Goal: Find contact information: Find contact information

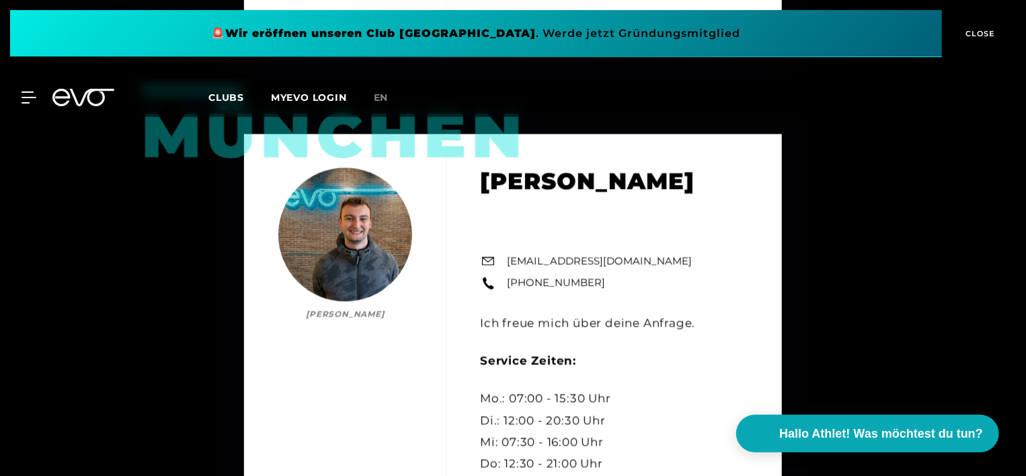
scroll to position [1446, 0]
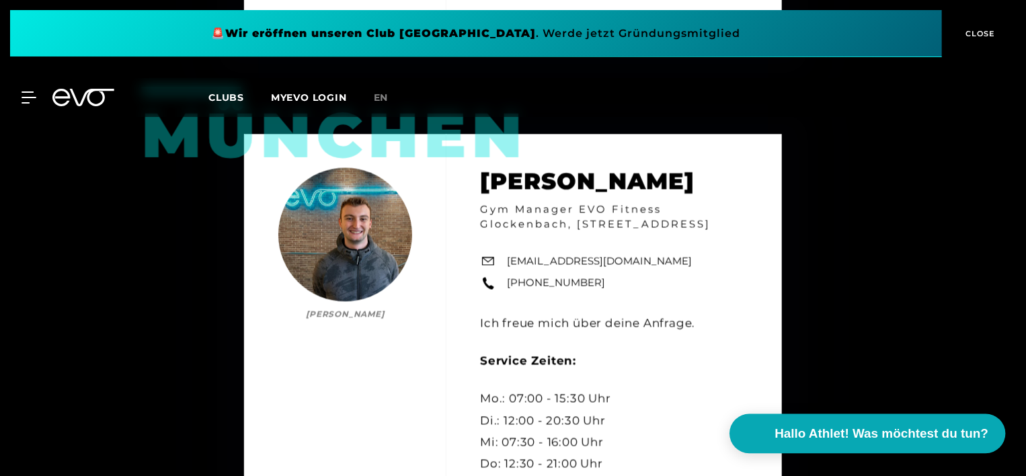
click at [841, 428] on span "Hallo Athlet! Was möchtest du tun?" at bounding box center [882, 433] width 214 height 19
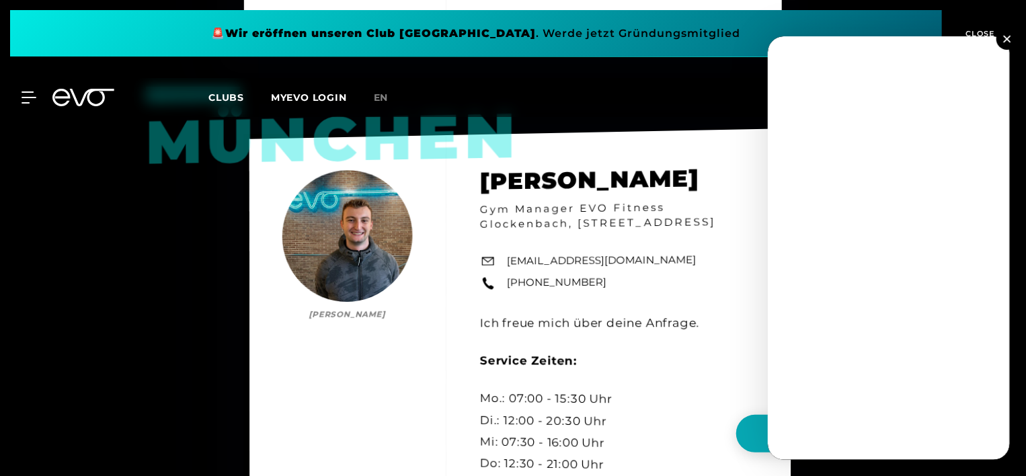
drag, startPoint x: 839, startPoint y: 425, endPoint x: 758, endPoint y: 347, distance: 112.2
click at [758, 347] on div "München [PERSON_NAME] [PERSON_NAME] Gym Manager EVO Fitness Glockenbach, [STREE…" at bounding box center [520, 339] width 542 height 423
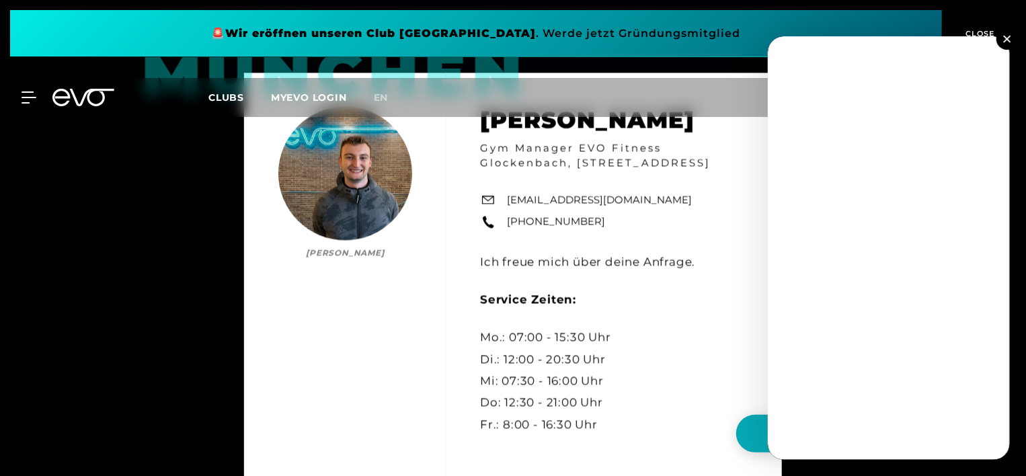
scroll to position [1508, 0]
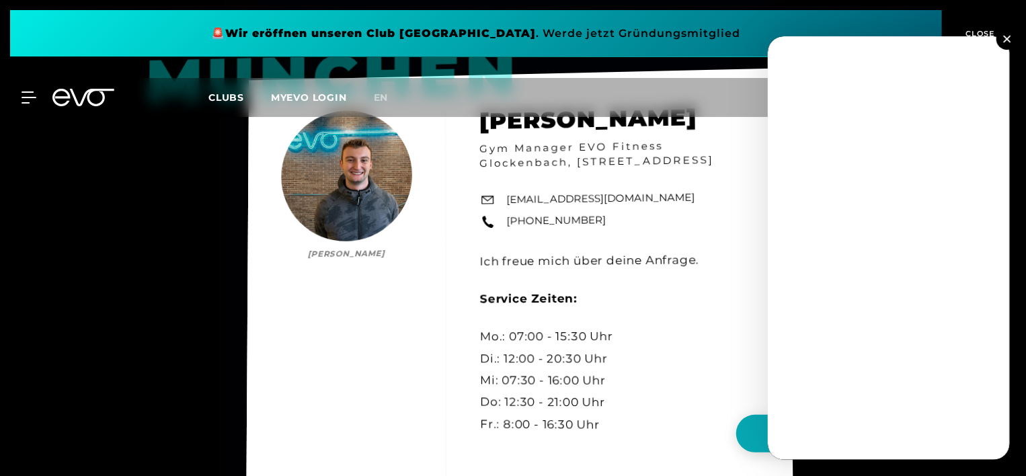
click at [627, 349] on div "München [PERSON_NAME] [PERSON_NAME] Gym Manager EVO Fitness Glockenbach, [STREE…" at bounding box center [520, 278] width 546 height 420
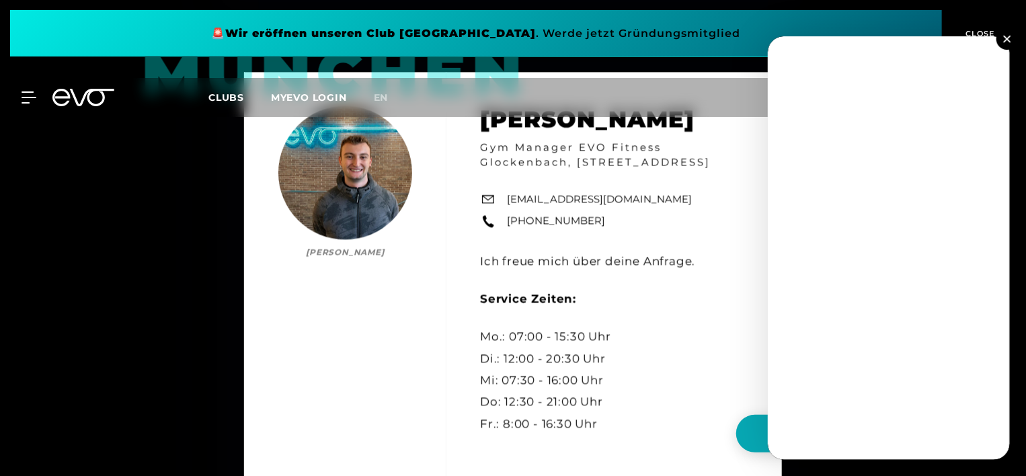
click at [72, 331] on div "München [PERSON_NAME] [PERSON_NAME] Gym Manager EVO Fitness Glockenbach, [STREE…" at bounding box center [513, 278] width 1026 height 506
click at [1001, 38] on button at bounding box center [1007, 39] width 22 height 22
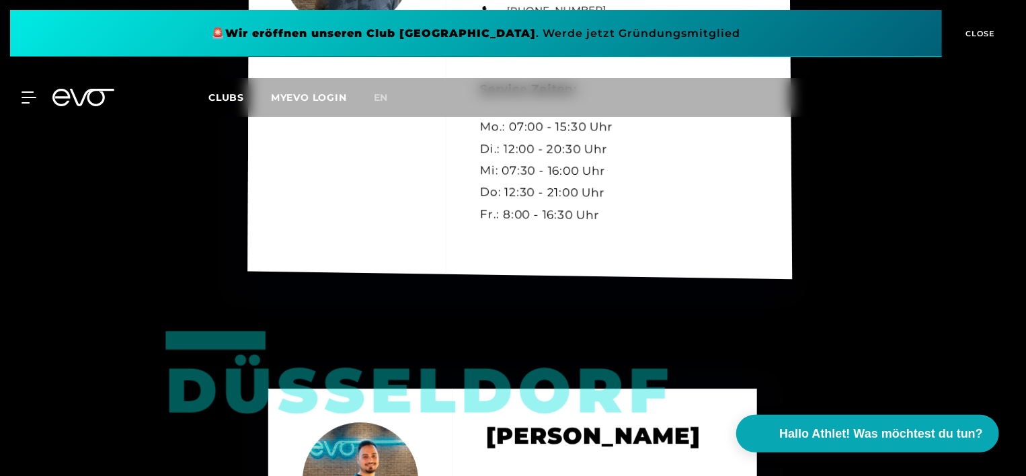
scroll to position [1726, 0]
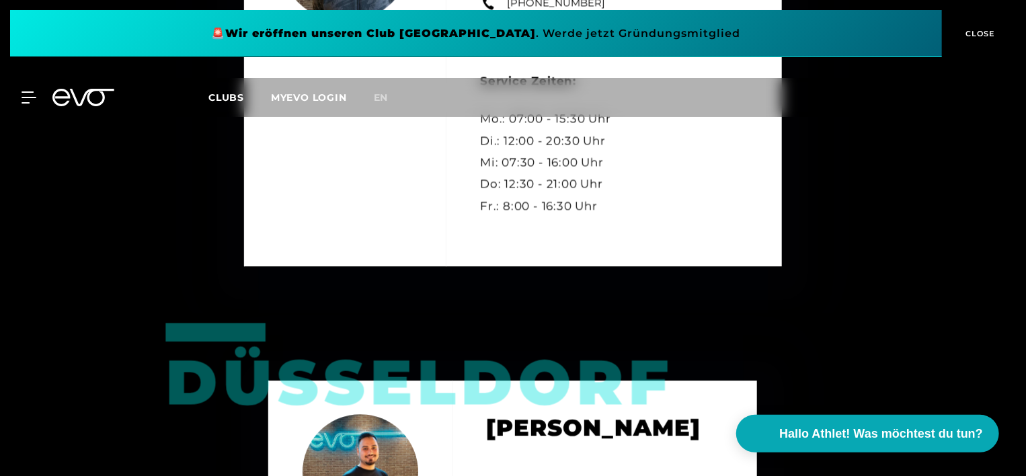
click at [975, 35] on span "CLOSE" at bounding box center [978, 34] width 33 height 12
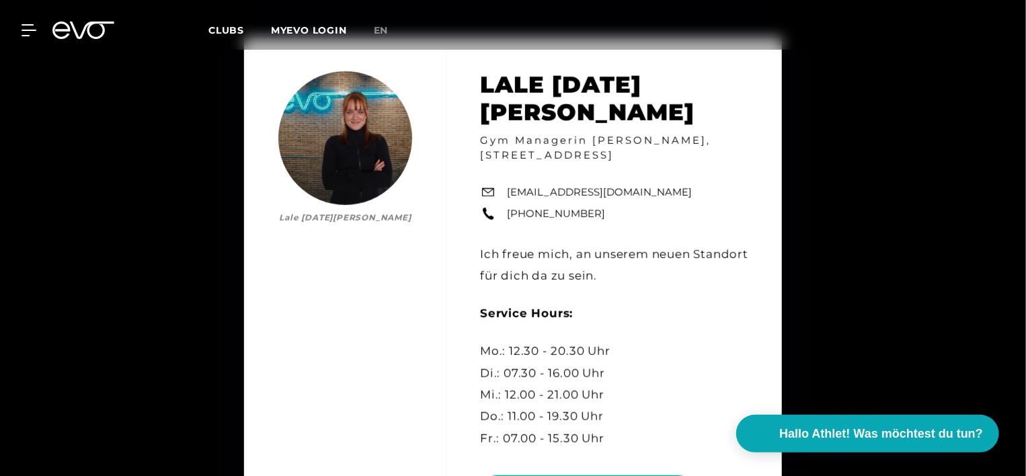
scroll to position [5589, 0]
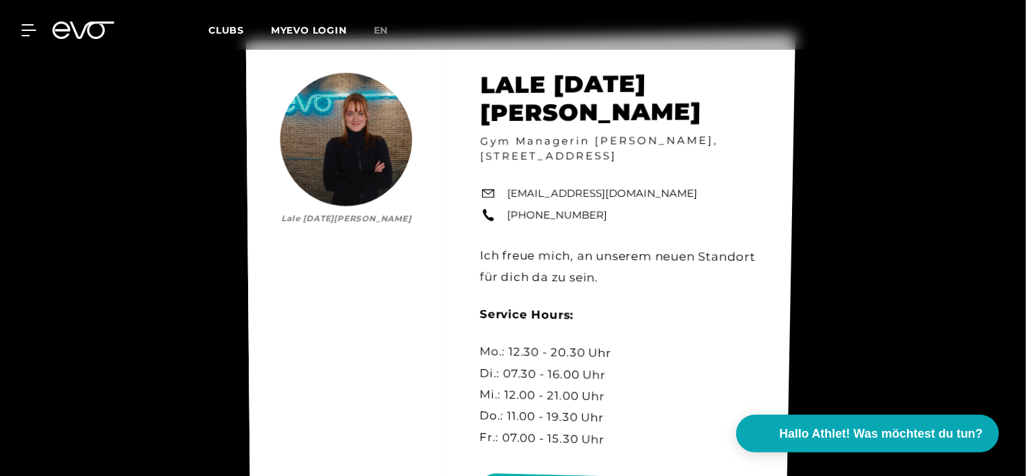
click at [731, 210] on div "[PERSON_NAME][DATE] [DATE][PERSON_NAME] Gym Managerin [PERSON_NAME], [STREET_AD…" at bounding box center [521, 295] width 550 height 525
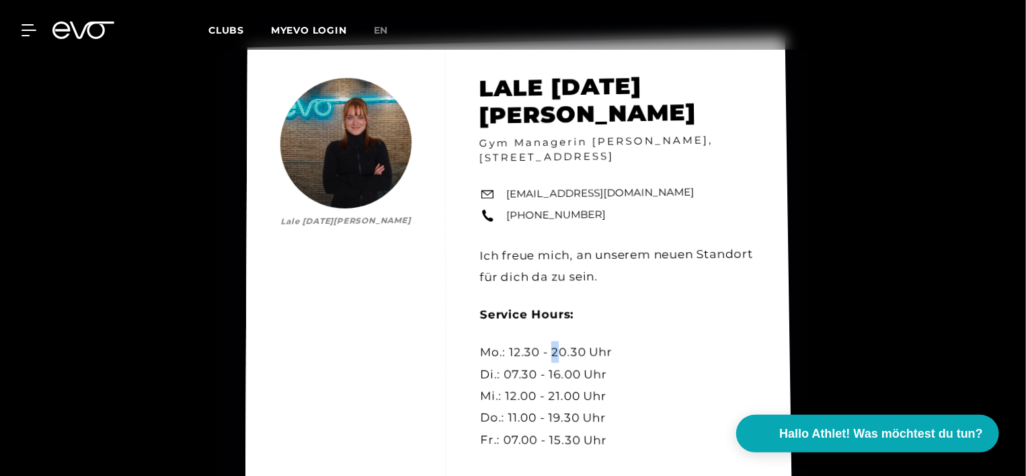
drag, startPoint x: 614, startPoint y: 325, endPoint x: 554, endPoint y: 360, distance: 69.9
click at [554, 360] on div "[PERSON_NAME][DATE] [DATE][PERSON_NAME] Gym Managerin [PERSON_NAME], [STREET_AD…" at bounding box center [519, 297] width 548 height 523
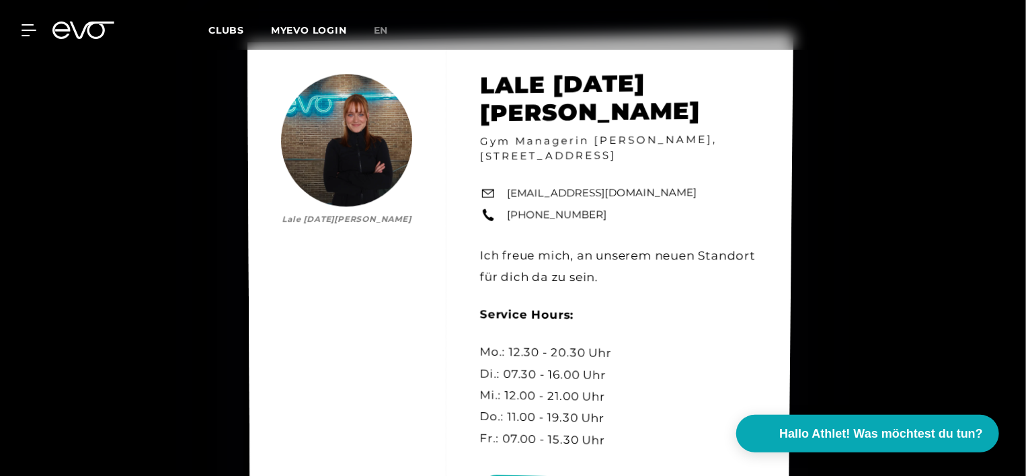
drag, startPoint x: 554, startPoint y: 360, endPoint x: 706, endPoint y: 280, distance: 172.0
click at [706, 280] on div "[PERSON_NAME][DATE] [DATE][PERSON_NAME] Gym Managerin [PERSON_NAME], [STREET_AD…" at bounding box center [520, 296] width 546 height 528
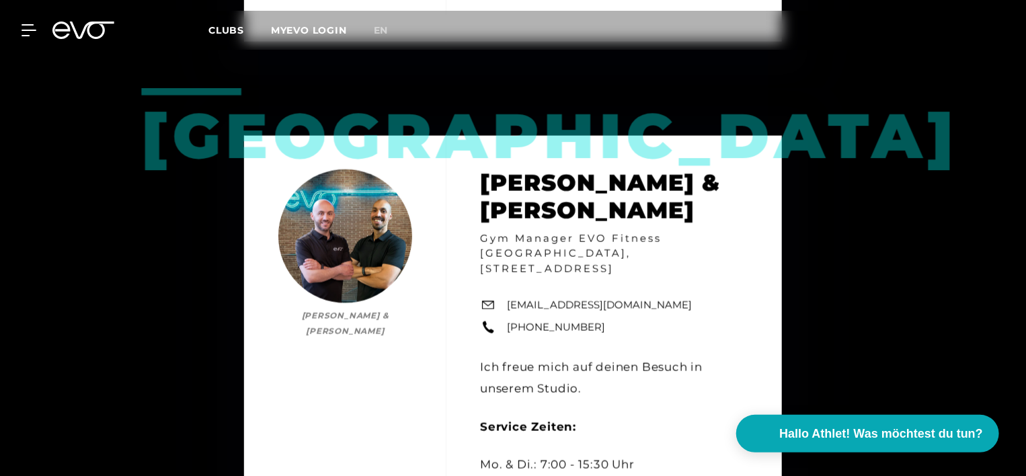
scroll to position [599, 0]
